Goal: Information Seeking & Learning: Understand process/instructions

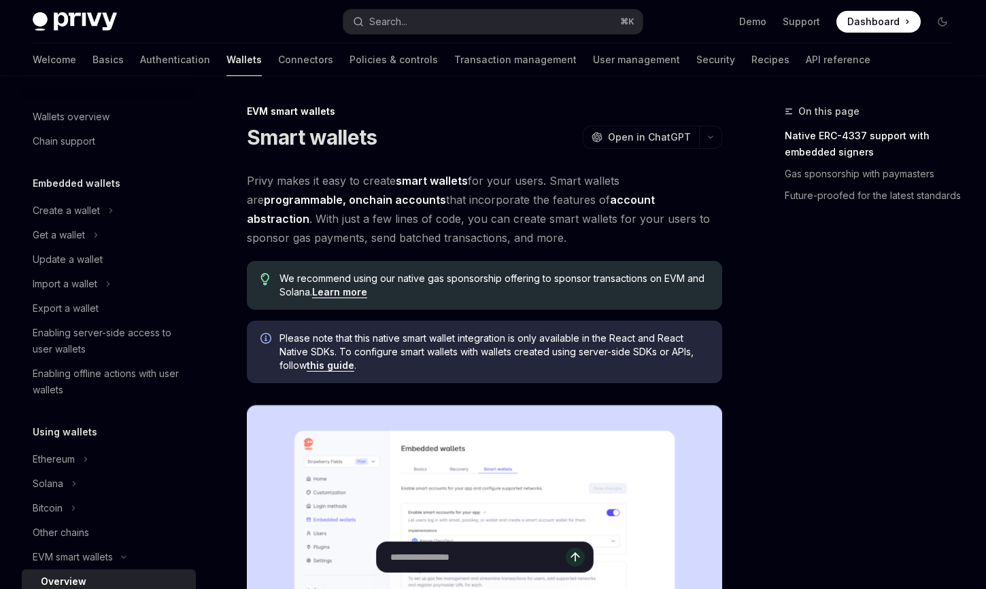
scroll to position [249, 0]
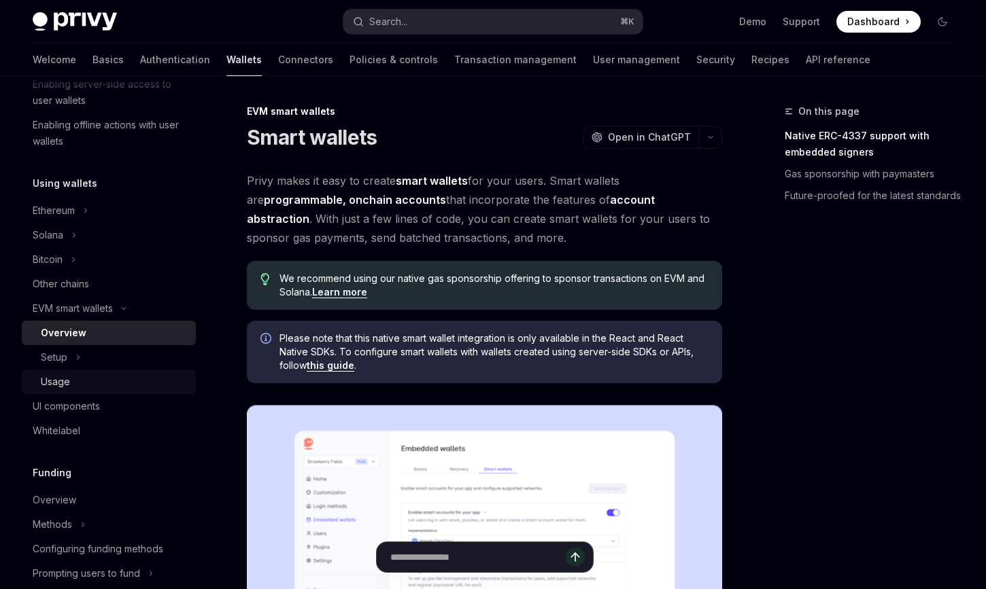
click at [55, 379] on div "Usage" at bounding box center [55, 382] width 29 height 16
type textarea "*"
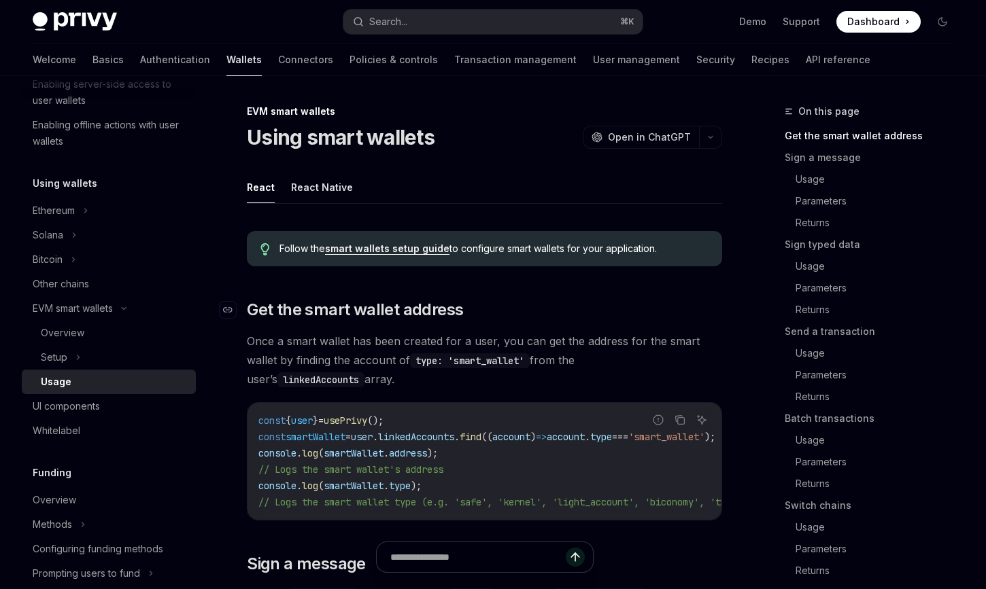
click at [611, 302] on h2 "​ Get the smart wallet address" at bounding box center [484, 310] width 475 height 22
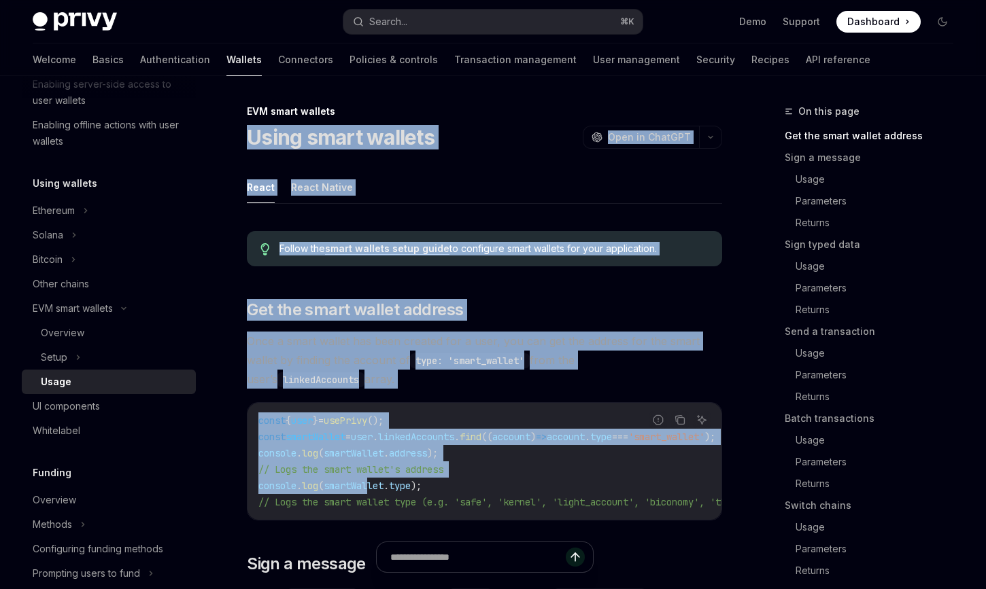
drag, startPoint x: 239, startPoint y: 130, endPoint x: 370, endPoint y: 500, distance: 392.2
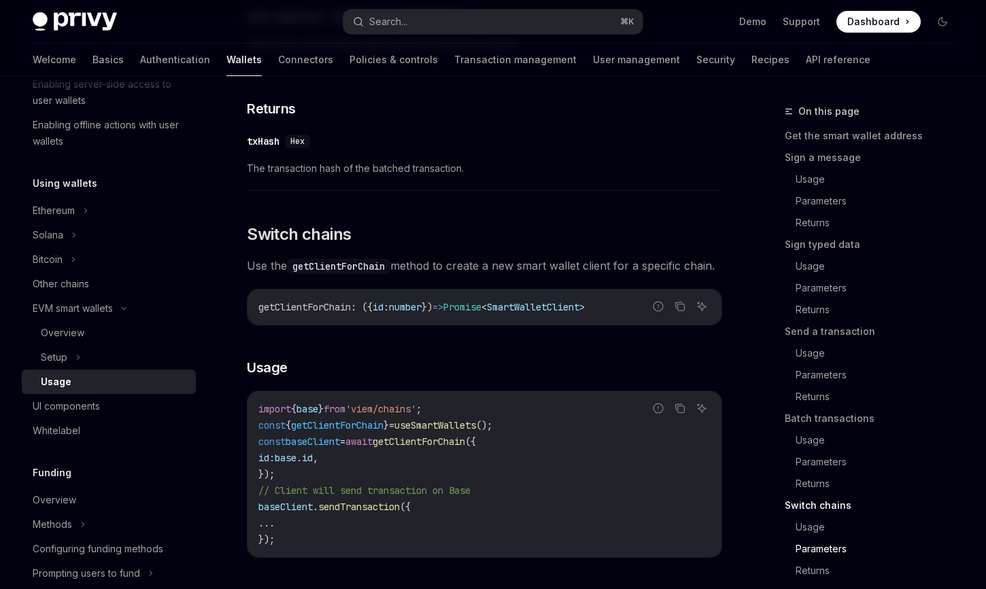
scroll to position [4288, 0]
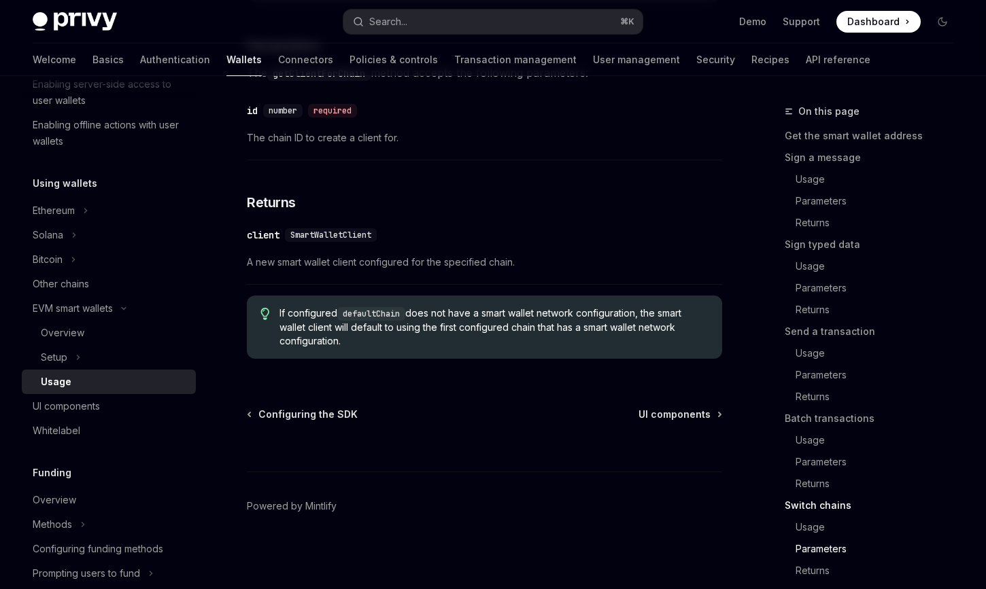
copy div "Lorem ipsum dolorsi AmetCO Adip el SeddOEI TempOR Inci ut LaboREE Dolor Magna A…"
